Goal: Task Accomplishment & Management: Complete application form

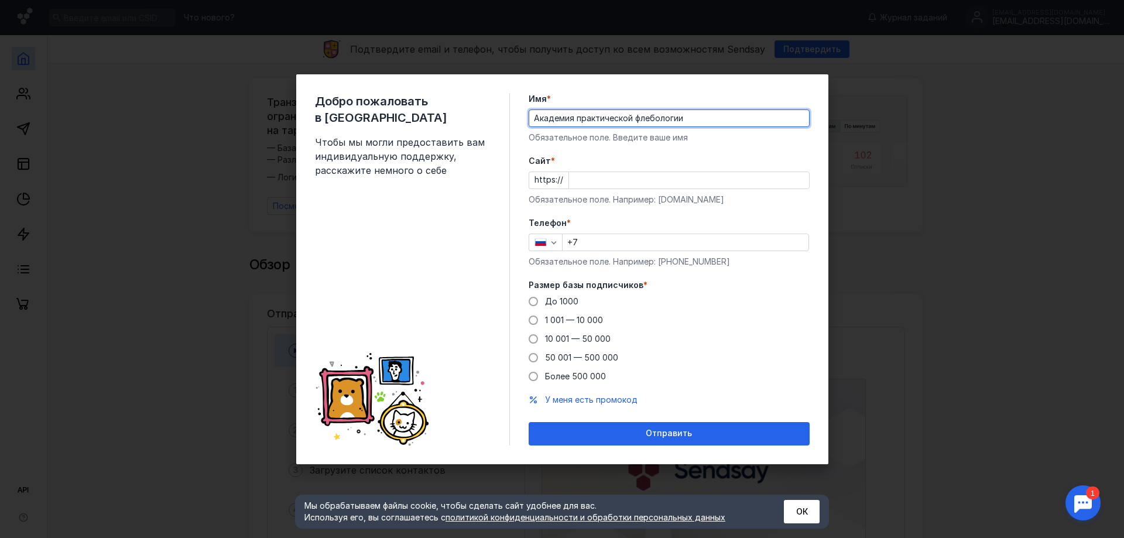
type input "Академия практической флебологии"
click at [601, 177] on input "Cайт *" at bounding box center [689, 180] width 240 height 16
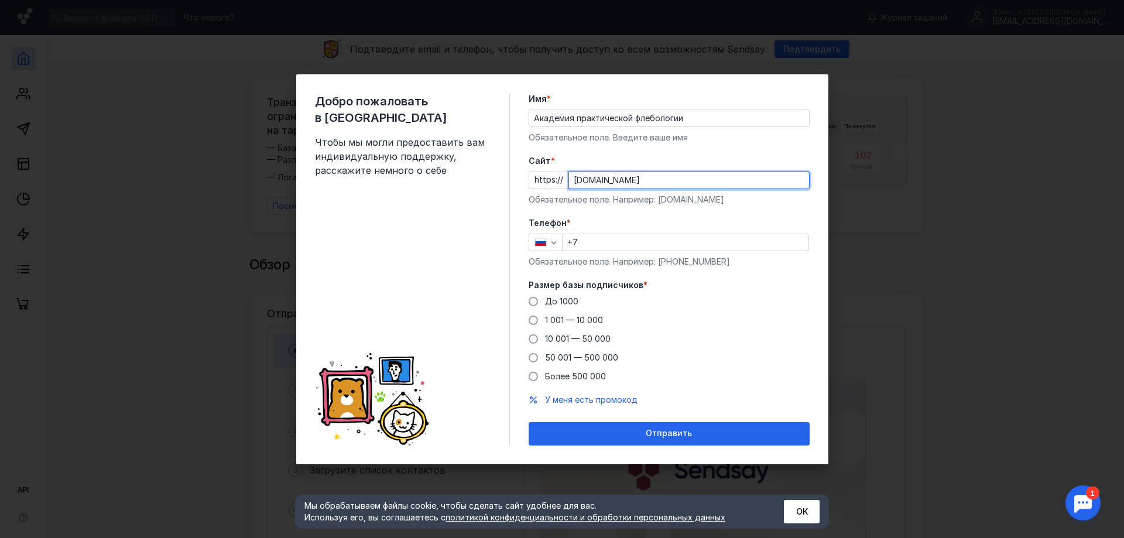
type input "[DOMAIN_NAME]"
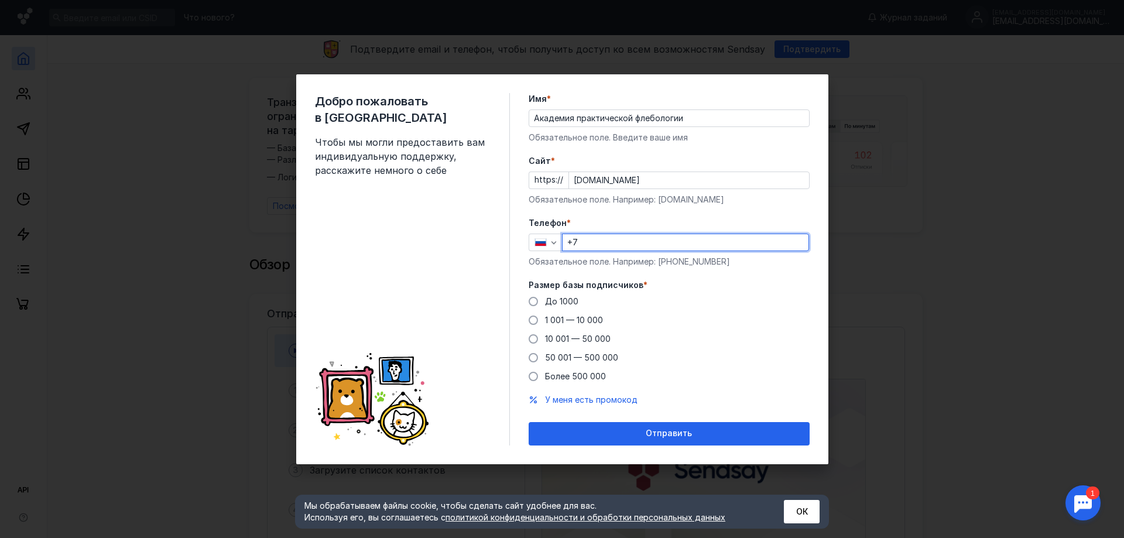
click at [619, 248] on input "+7" at bounding box center [686, 242] width 246 height 16
type input "[PHONE_NUMBER]"
click at [532, 323] on span at bounding box center [533, 320] width 9 height 9
click at [0, 0] on input "1 001 — 10 000" at bounding box center [0, 0] width 0 height 0
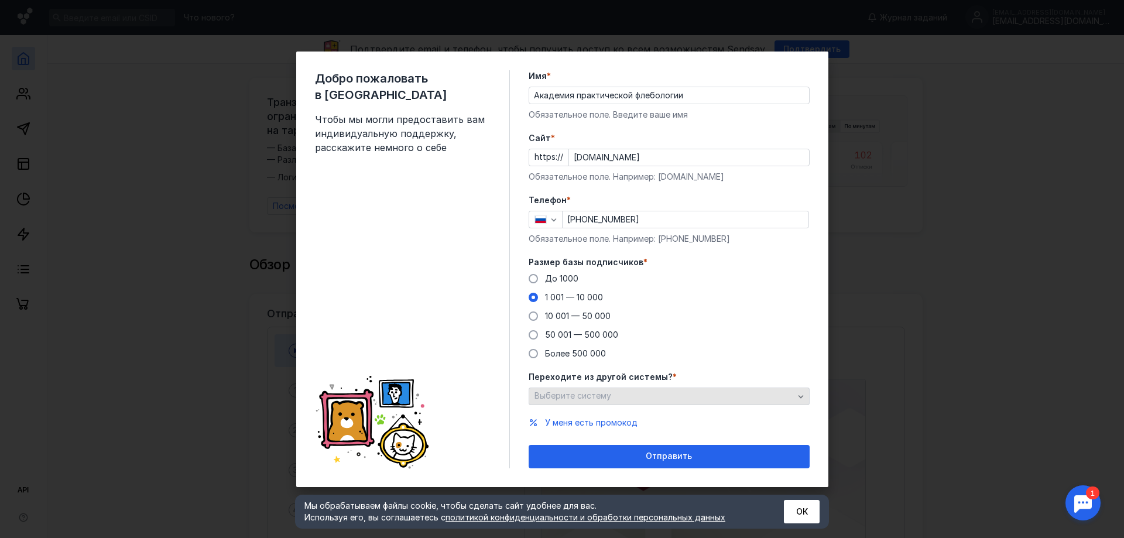
click at [795, 397] on div "button" at bounding box center [801, 397] width 12 height 12
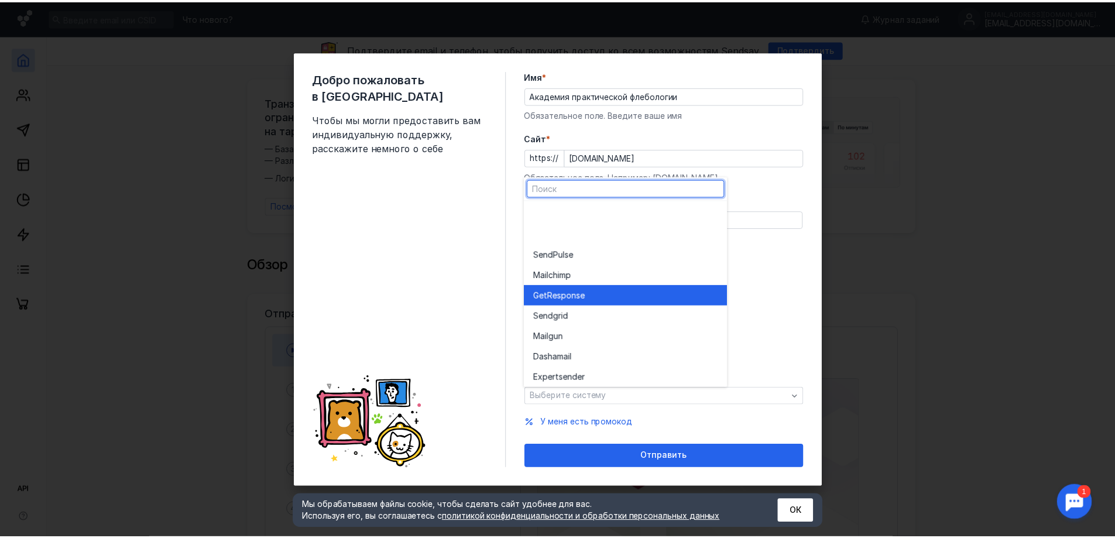
scroll to position [64, 0]
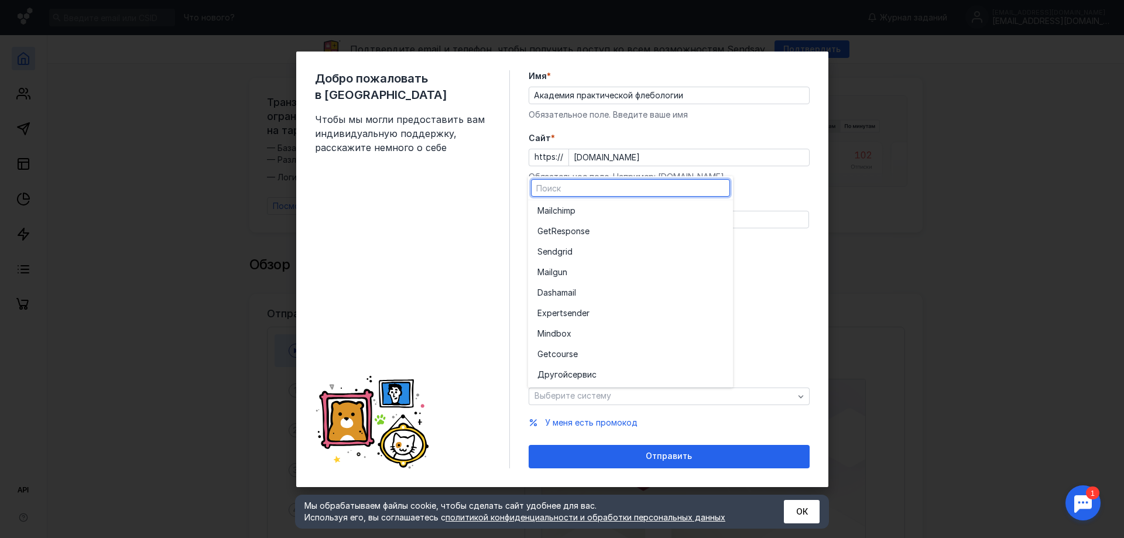
click at [793, 348] on div "До [DATE] 1 001 — 10 000 10 001 — 50 000 50 001 — 500 000 Более 500 000" at bounding box center [669, 316] width 281 height 87
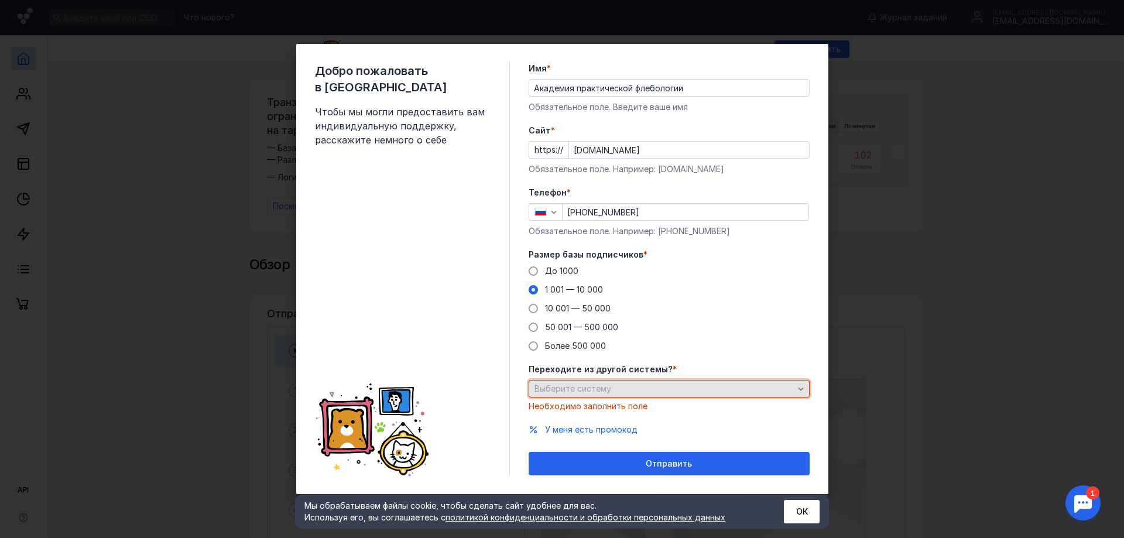
click at [667, 395] on div "Выберите систему" at bounding box center [669, 389] width 281 height 18
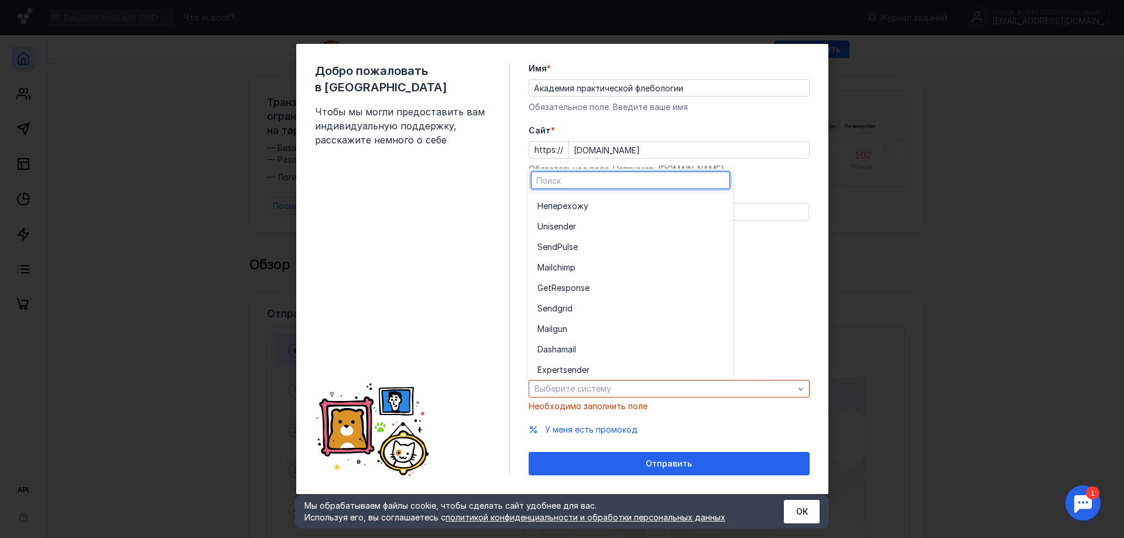
click at [787, 328] on div "До [DATE] 1 001 — 10 000 10 001 — 50 000 50 001 — 500 000 Более 500 000" at bounding box center [669, 308] width 281 height 87
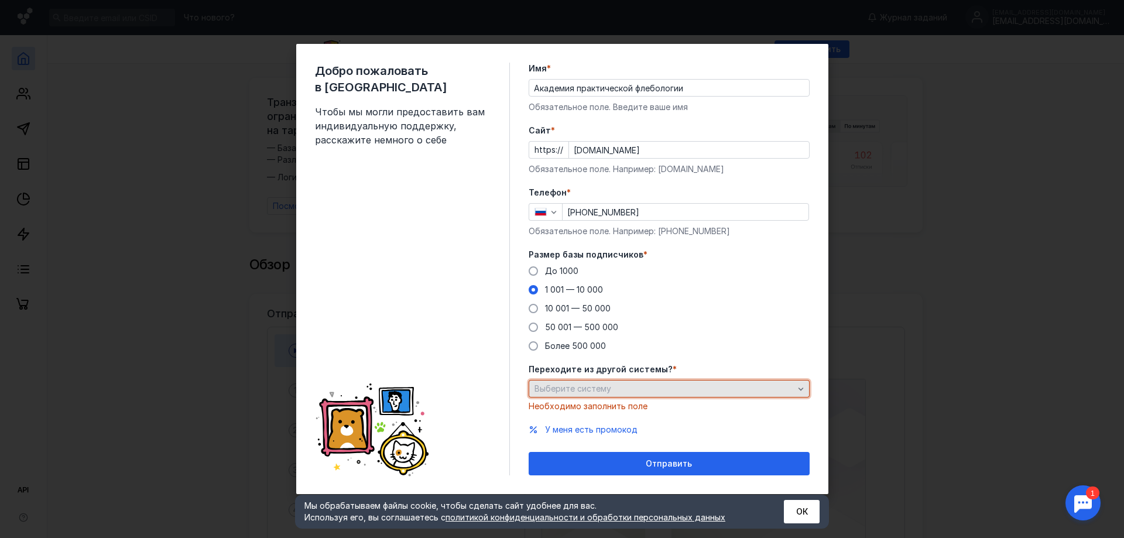
click at [614, 389] on div "Выберите систему" at bounding box center [664, 389] width 265 height 10
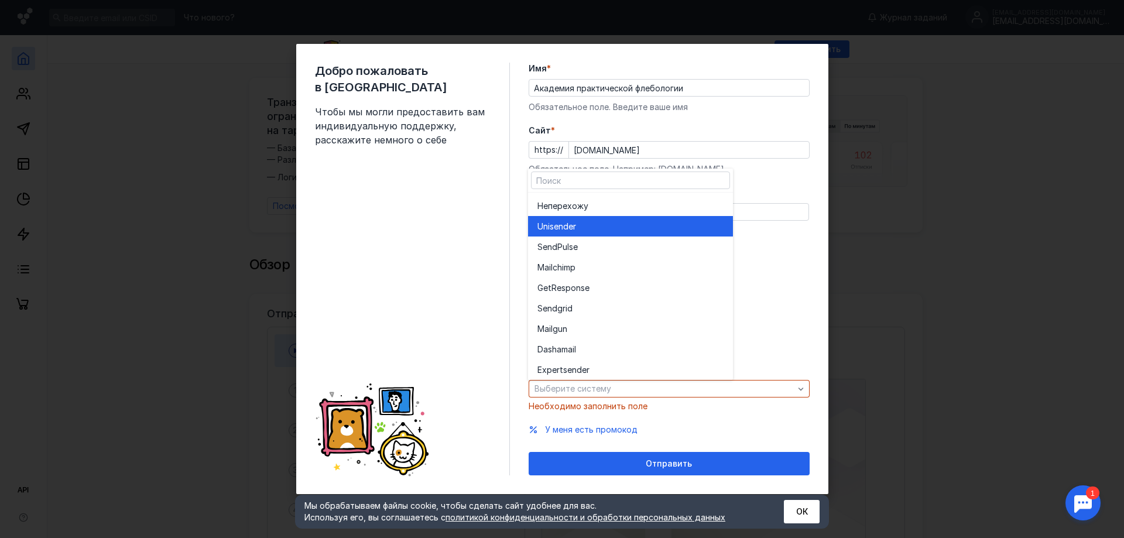
click at [578, 228] on div "Unisende r" at bounding box center [631, 227] width 186 height 12
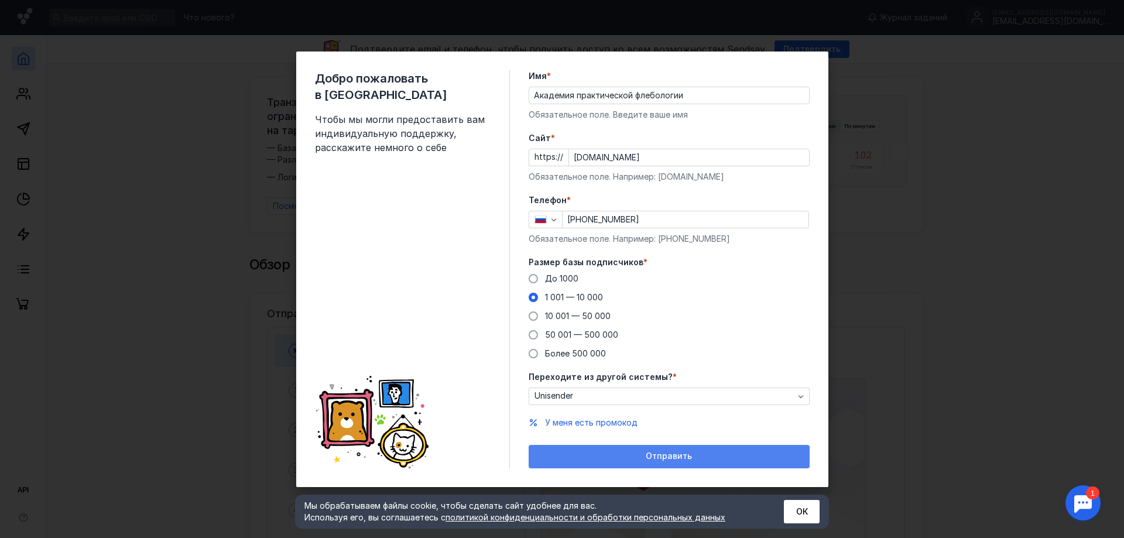
click at [653, 454] on span "Отправить" at bounding box center [669, 456] width 46 height 10
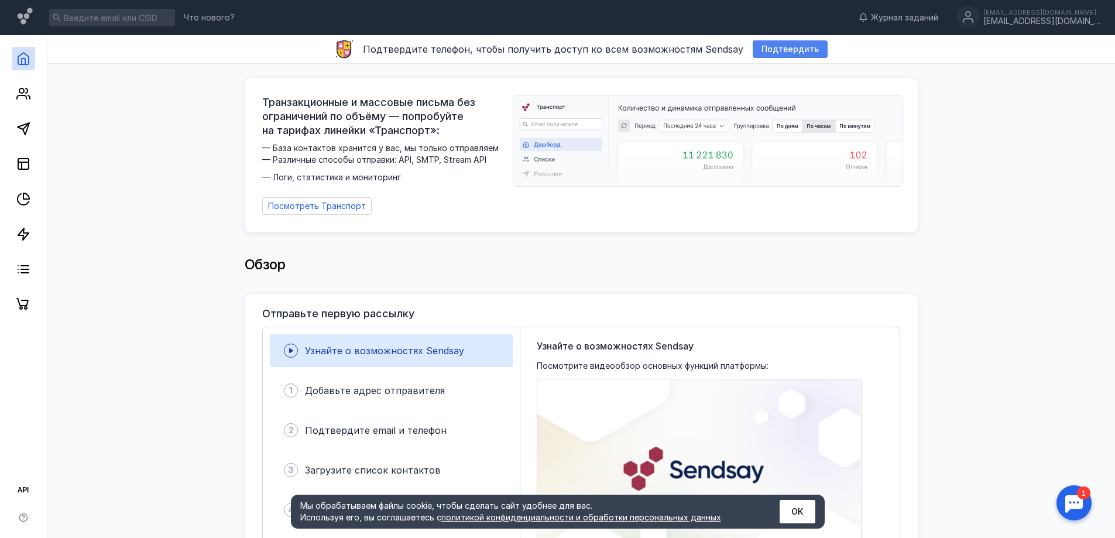
click at [785, 47] on span "Подтвердить" at bounding box center [790, 50] width 57 height 10
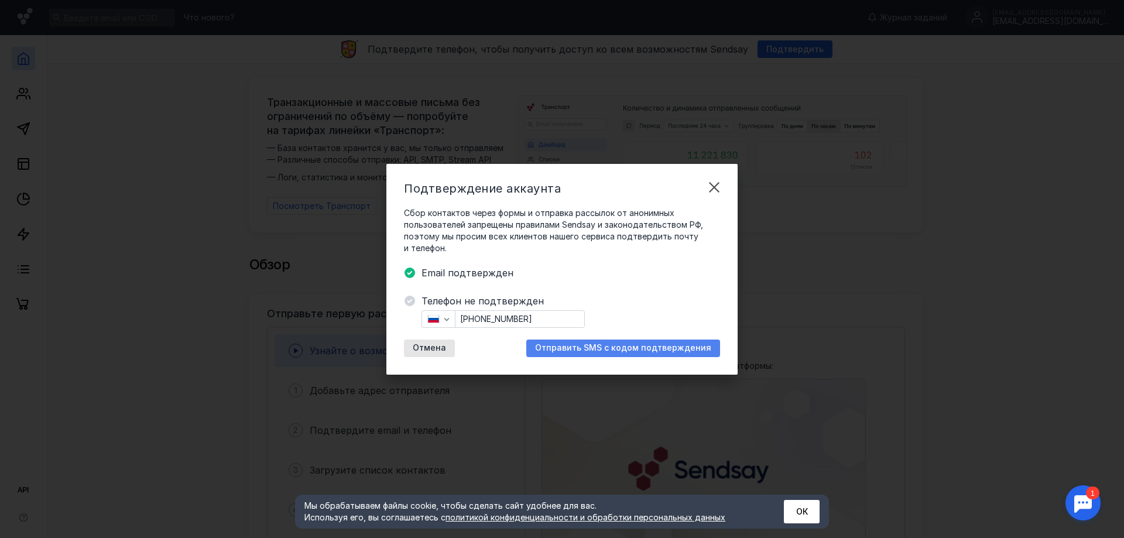
click at [622, 348] on span "Отправить SMS с кодом подтверждения" at bounding box center [623, 348] width 176 height 10
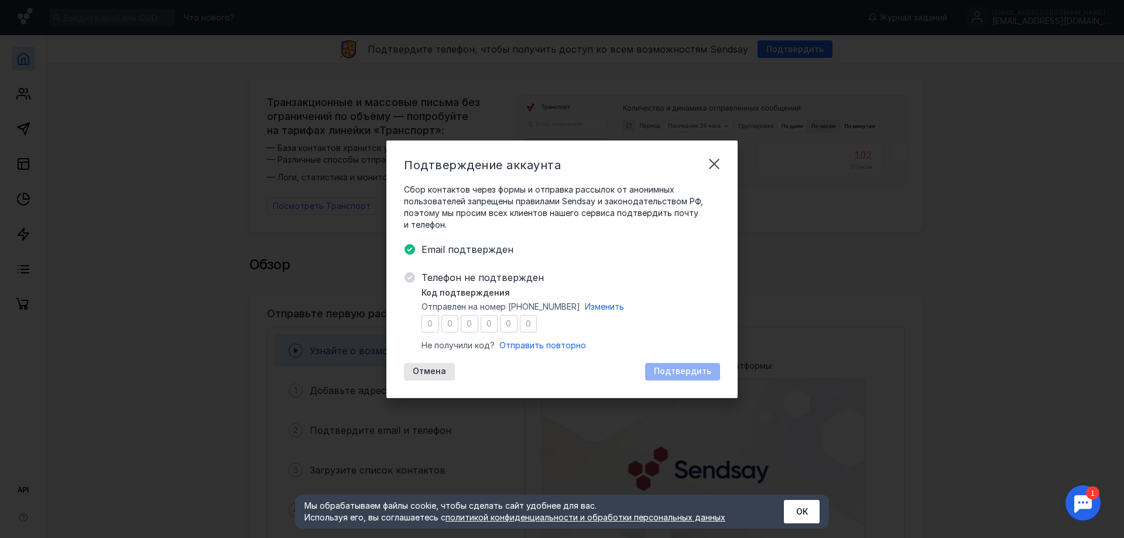
type input "3"
type input "1"
type input "6"
type input "9"
type input "3"
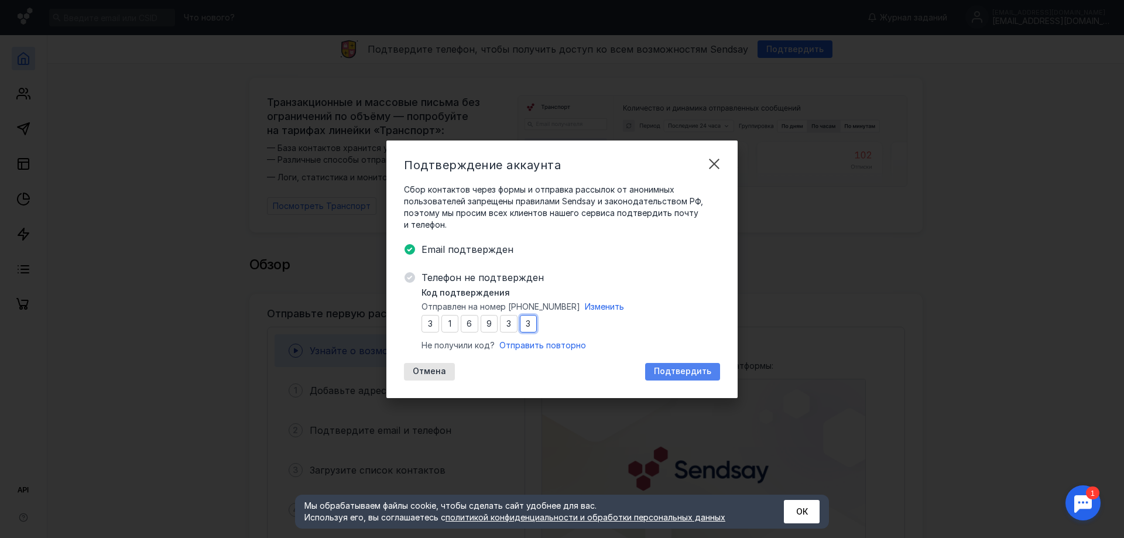
type input "3"
click at [676, 373] on span "Подтвердить" at bounding box center [682, 372] width 57 height 10
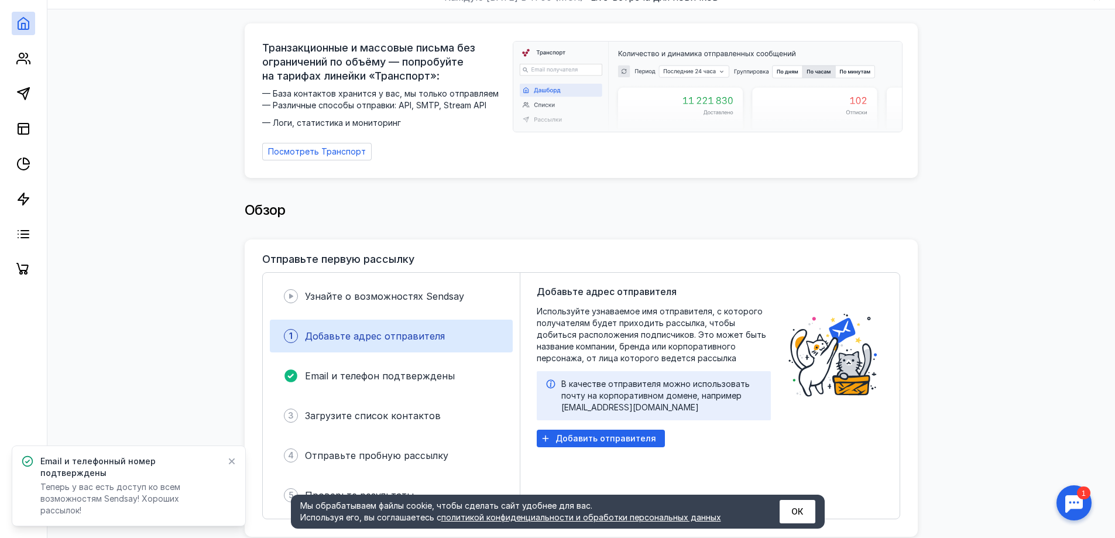
scroll to position [117, 0]
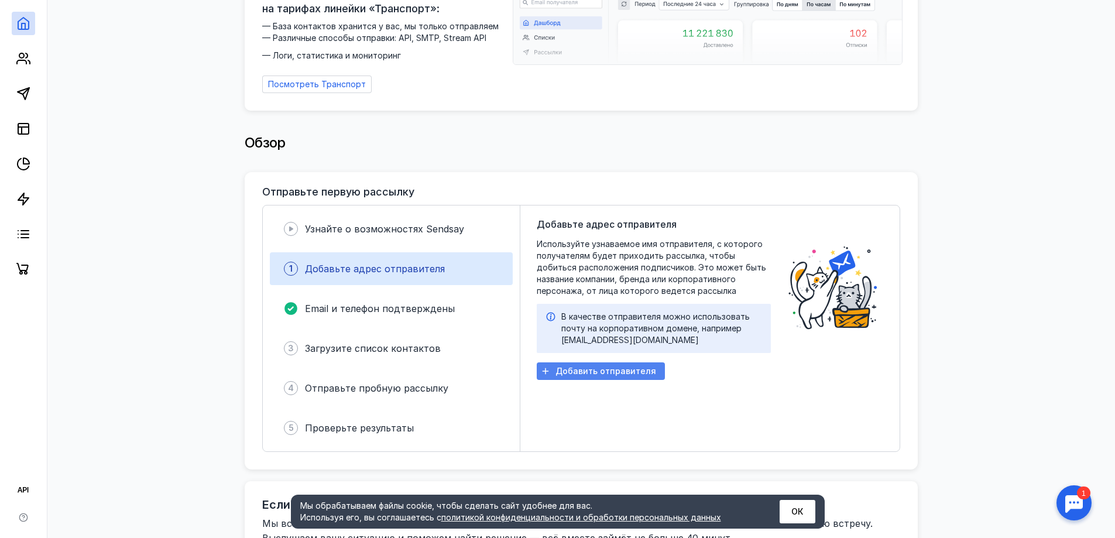
click at [598, 367] on span "Добавить отправителя" at bounding box center [606, 372] width 101 height 10
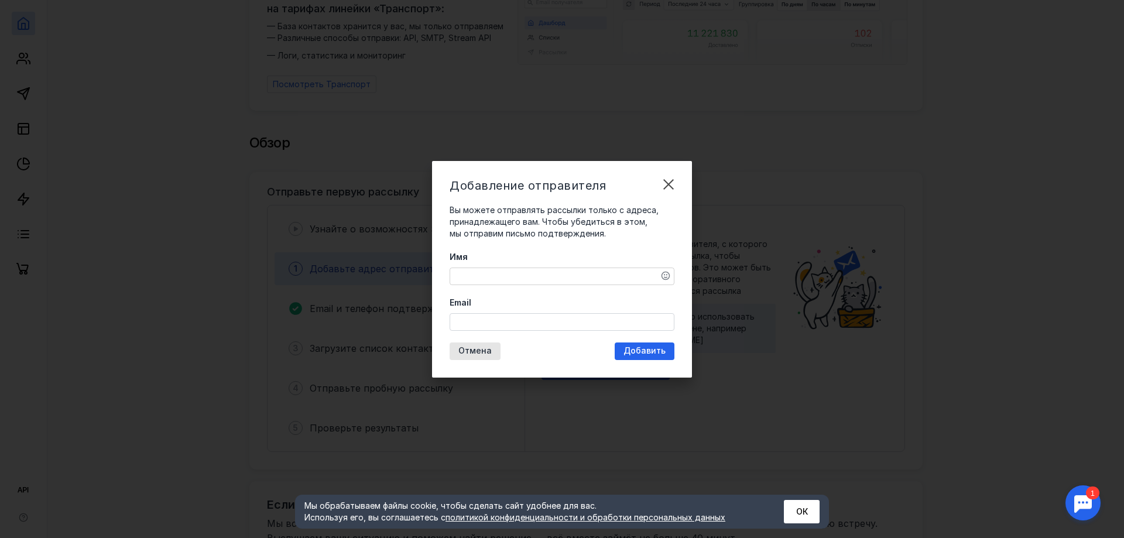
click at [501, 276] on textarea "Имя" at bounding box center [562, 276] width 224 height 16
type textarea "Академия практической флебологии"
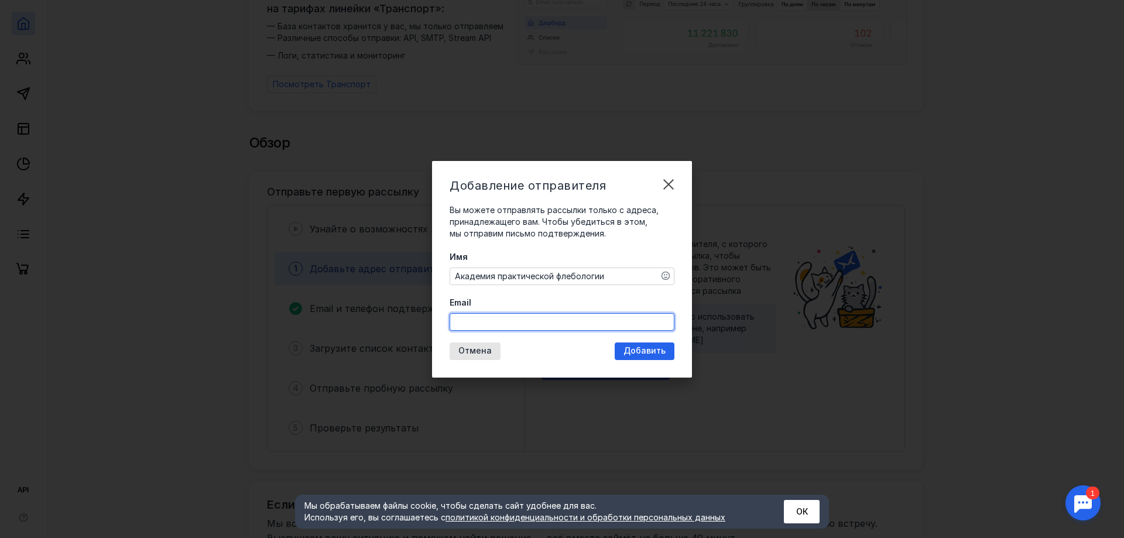
paste input "[EMAIL_ADDRESS][DOMAIN_NAME]"
type input "[EMAIL_ADDRESS][DOMAIN_NAME]"
click at [652, 351] on div "Добавление отправителя Вы можете отправлять рассылки только с адреса, принадлеж…" at bounding box center [562, 269] width 260 height 217
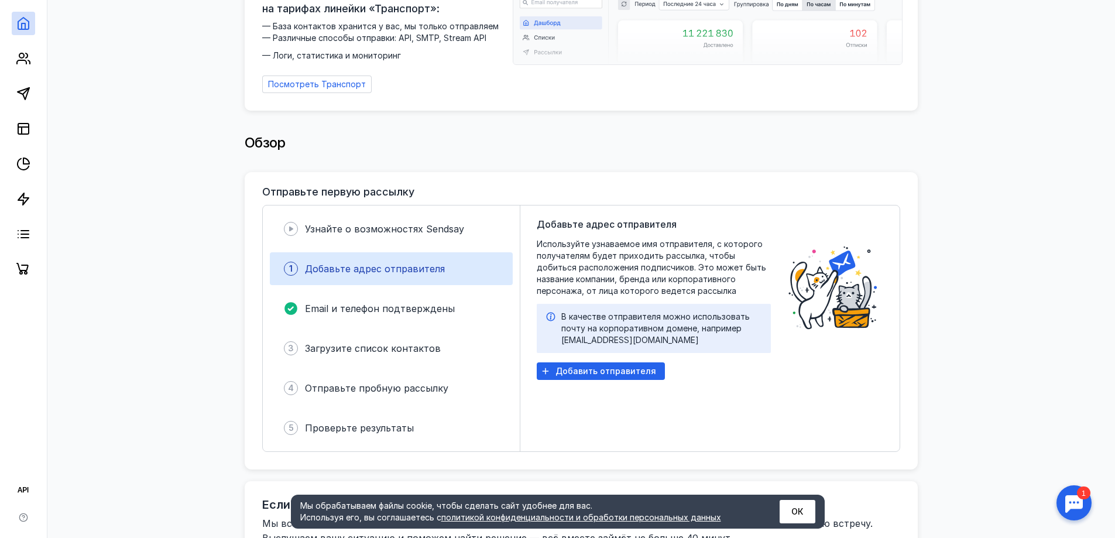
click at [548, 312] on icon at bounding box center [550, 316] width 9 height 9
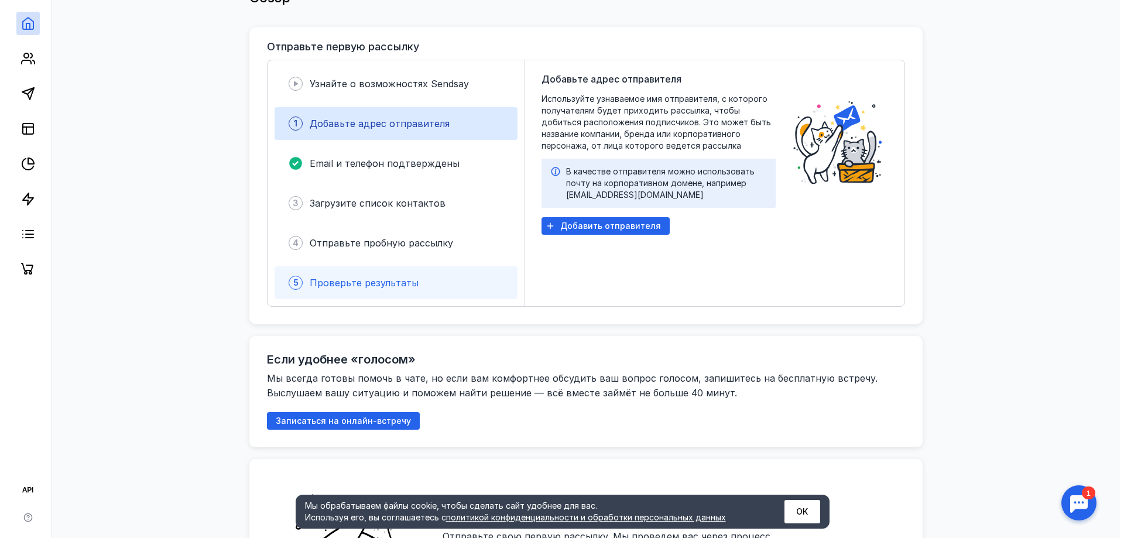
scroll to position [293, 0]
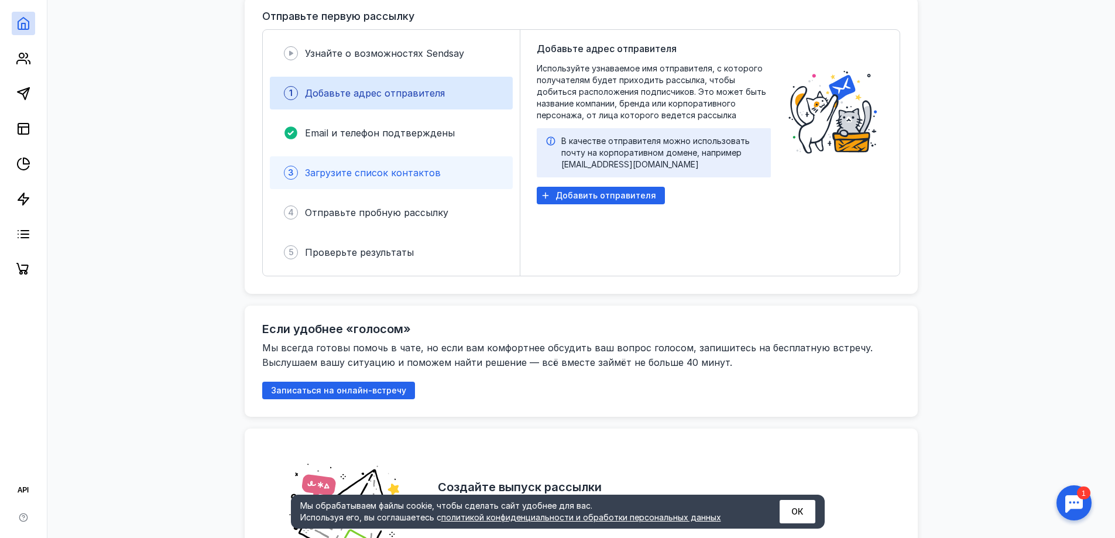
click at [349, 166] on div "Загрузите список контактов" at bounding box center [373, 173] width 136 height 14
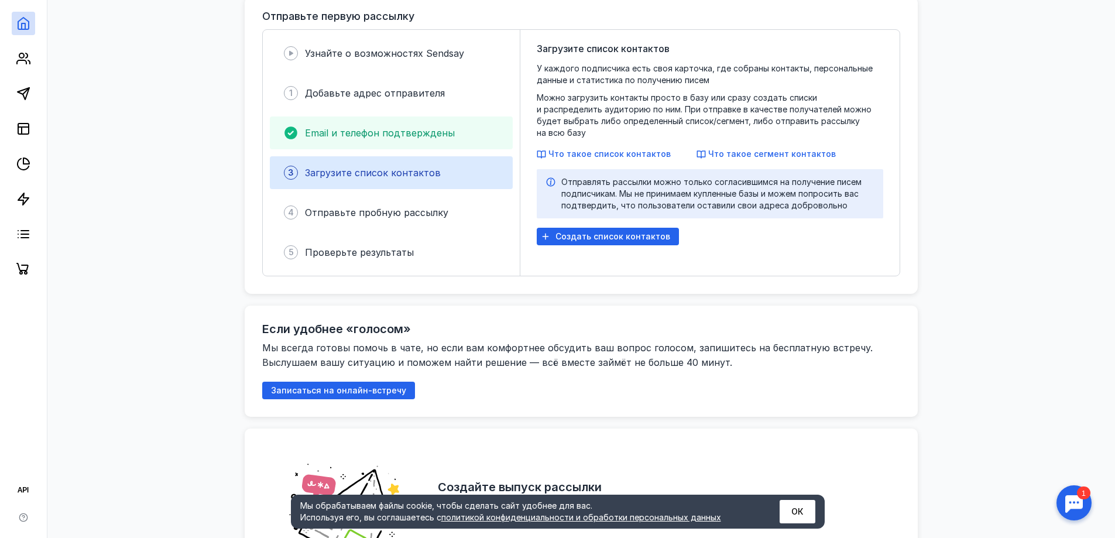
click at [388, 129] on span "Email и телефон подтверждены" at bounding box center [380, 133] width 150 height 12
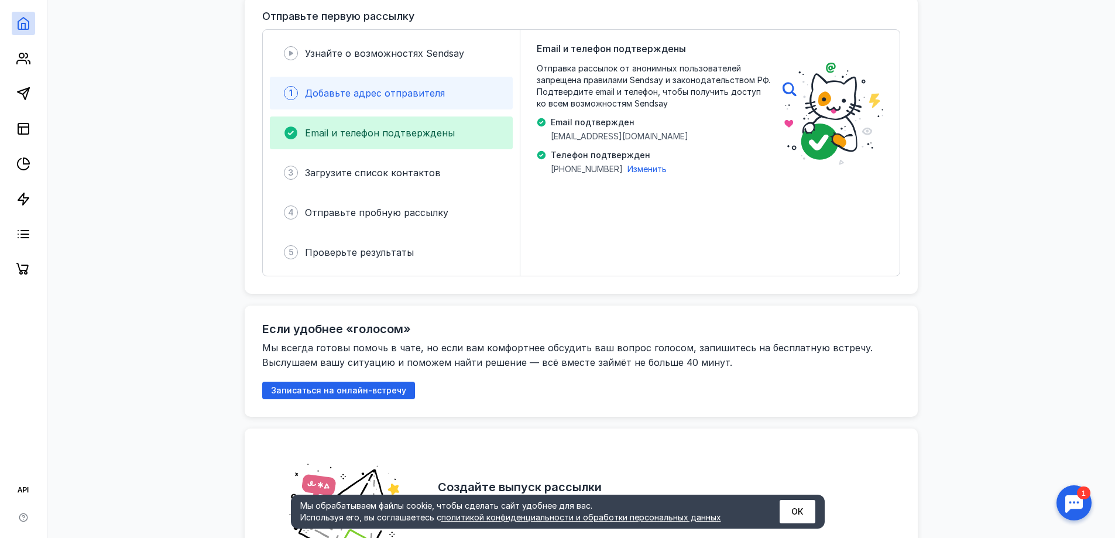
click at [350, 87] on span "Добавьте адрес отправителя" at bounding box center [375, 93] width 140 height 12
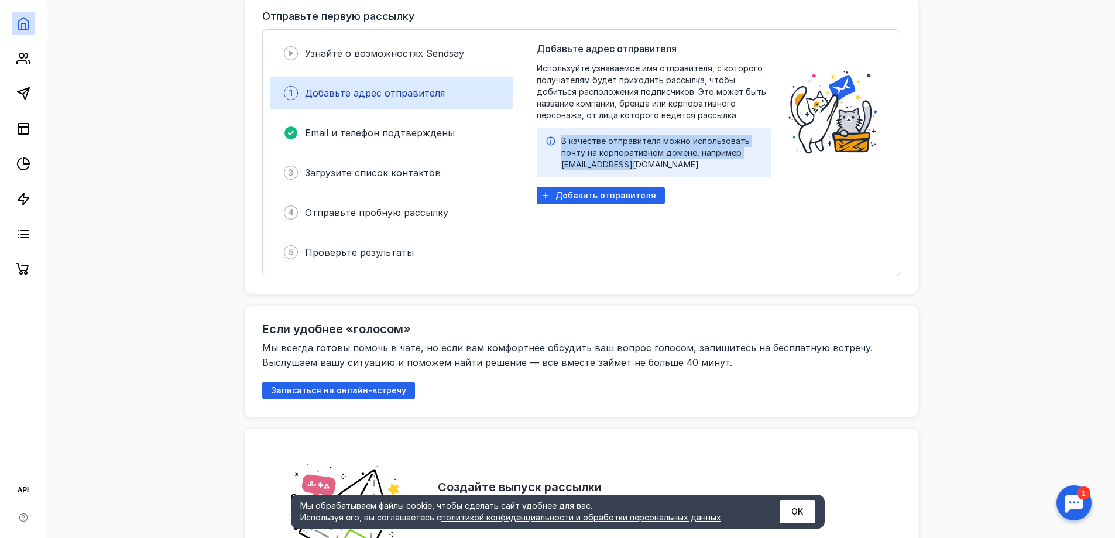
drag, startPoint x: 634, startPoint y: 158, endPoint x: 559, endPoint y: 132, distance: 79.4
click at [559, 135] on div "В качестве отправителя можно использовать почту на корпоративном домене, наприм…" at bounding box center [653, 152] width 215 height 35
copy div "В качестве отправителя можно использовать почту на корпоративном домене, наприм…"
click at [596, 191] on span "Добавить отправителя" at bounding box center [606, 196] width 101 height 10
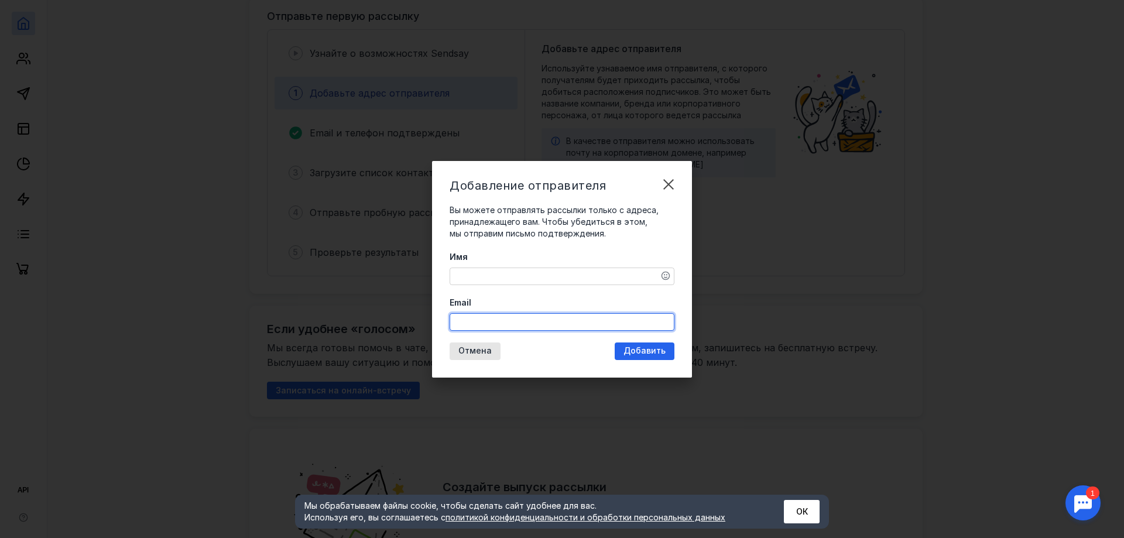
paste input "[EMAIL_ADDRESS][DOMAIN_NAME]"
type input "[EMAIL_ADDRESS][DOMAIN_NAME]"
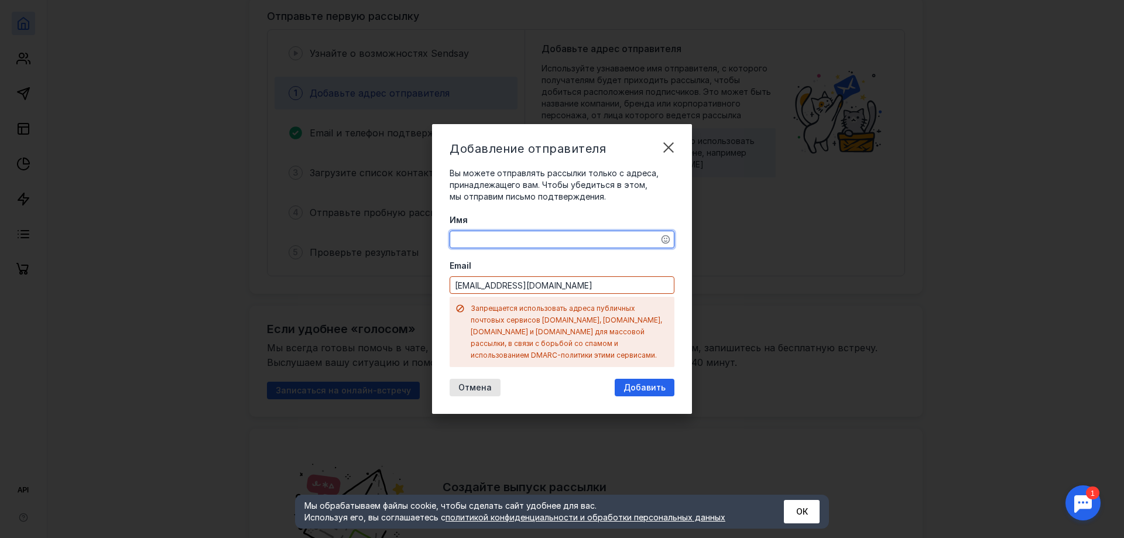
click at [491, 271] on div "Имя Email [EMAIL_ADDRESS][DOMAIN_NAME] Запрещается использовать адреса публичны…" at bounding box center [562, 290] width 225 height 153
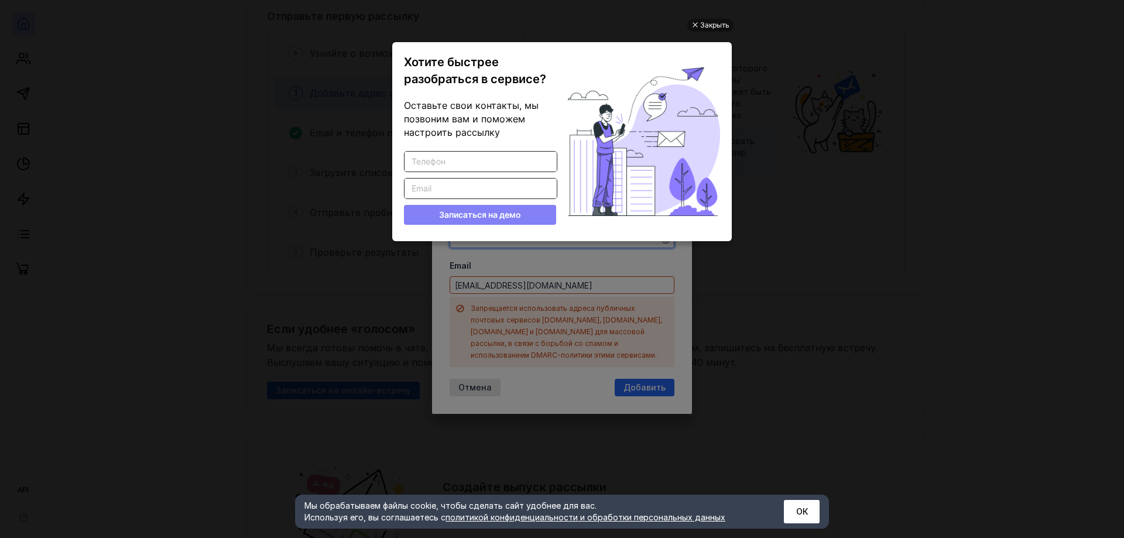
scroll to position [0, 0]
click at [706, 22] on div "Закрыть" at bounding box center [714, 25] width 29 height 13
